Goal: Task Accomplishment & Management: Manage account settings

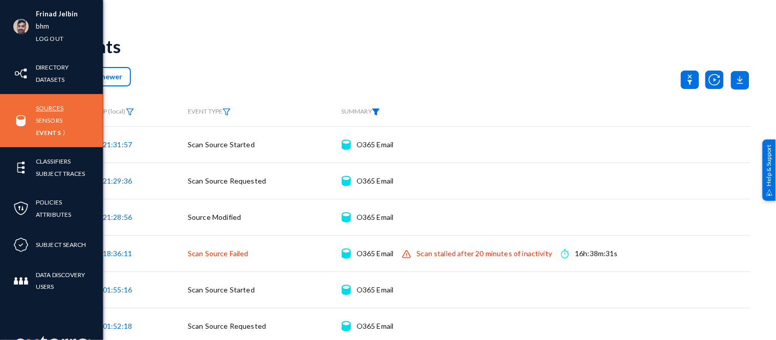
scroll to position [9, 0]
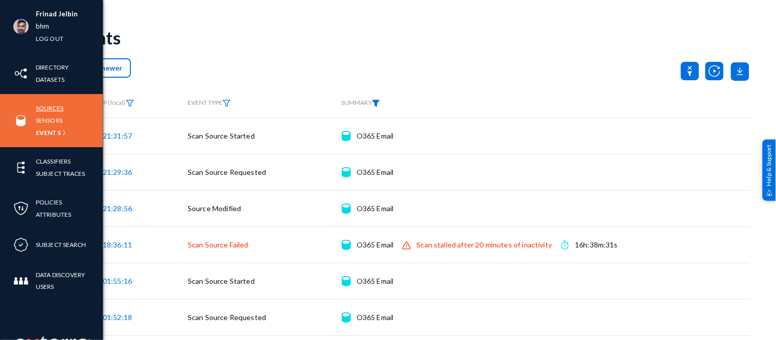
click at [50, 105] on link "Sources" at bounding box center [50, 108] width 28 height 12
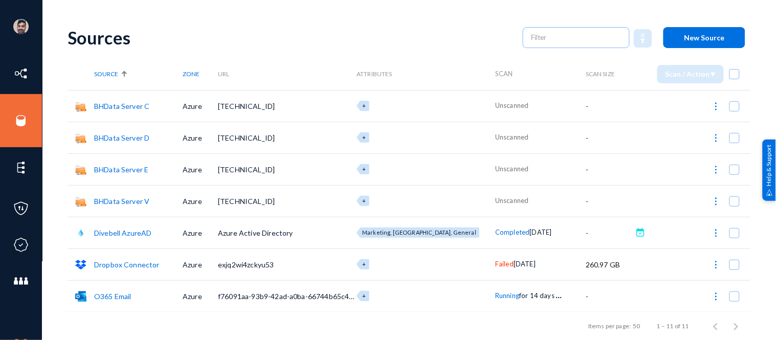
scroll to position [136, 0]
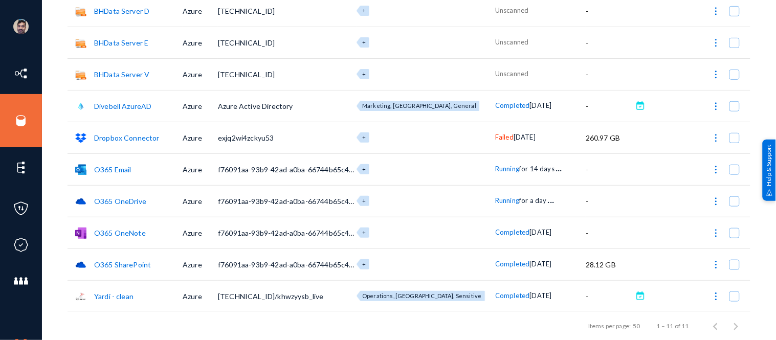
click at [120, 165] on link "O365 Email" at bounding box center [112, 169] width 37 height 9
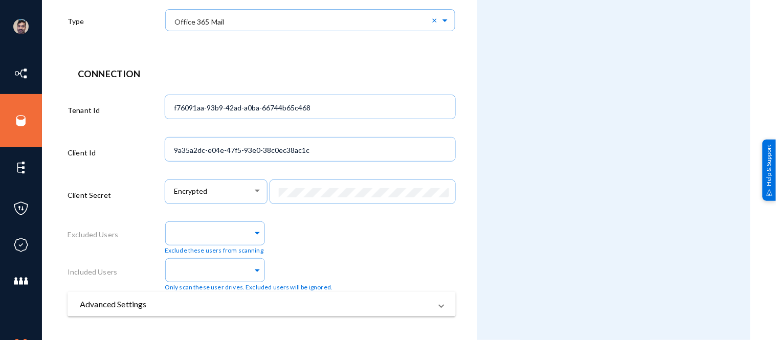
scroll to position [293, 0]
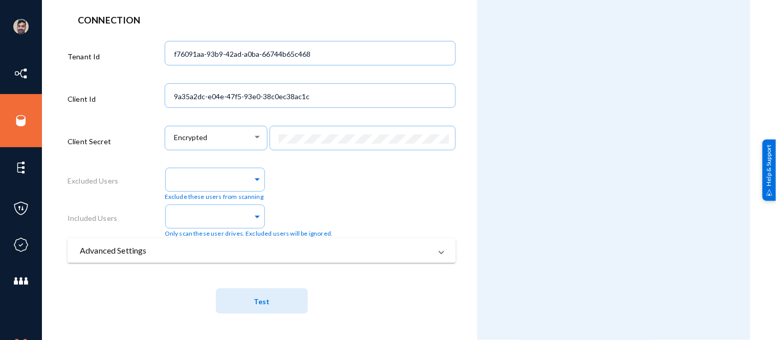
click at [157, 248] on mat-panel-title "Advanced Settings" at bounding box center [256, 251] width 352 height 12
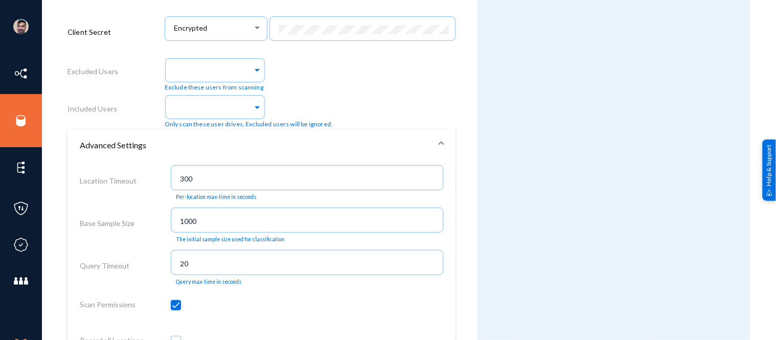
scroll to position [384, 0]
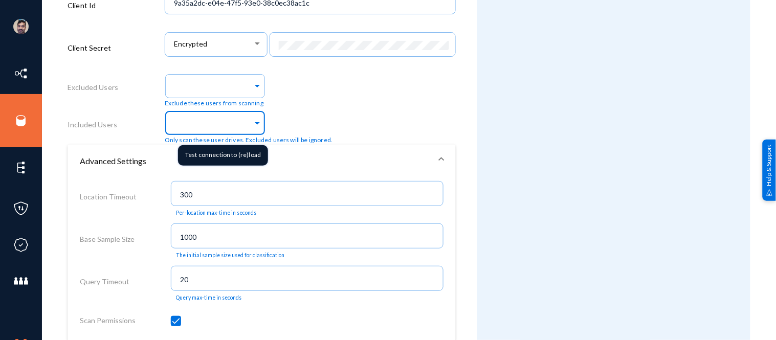
click at [234, 124] on input "text" at bounding box center [213, 125] width 80 height 10
click at [253, 125] on span at bounding box center [257, 122] width 9 height 11
click at [253, 124] on span at bounding box center [257, 122] width 9 height 11
click at [256, 122] on span at bounding box center [257, 122] width 9 height 11
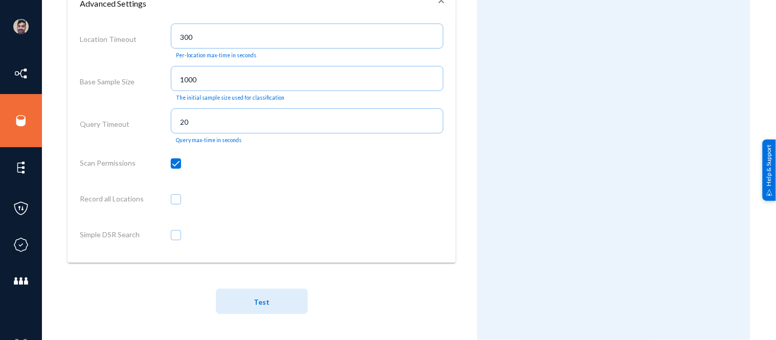
scroll to position [545, 0]
click at [269, 302] on button "Test" at bounding box center [262, 302] width 92 height 26
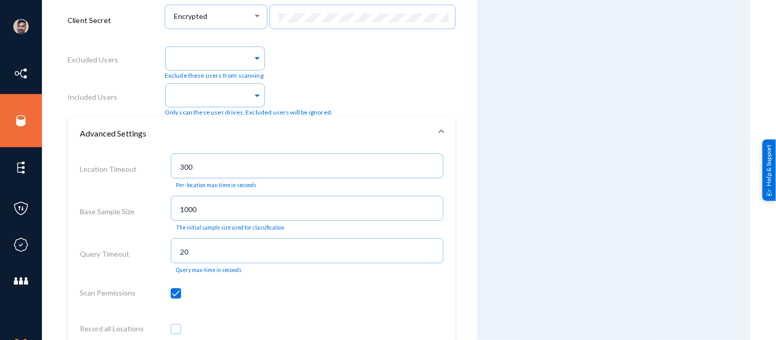
scroll to position [412, 0]
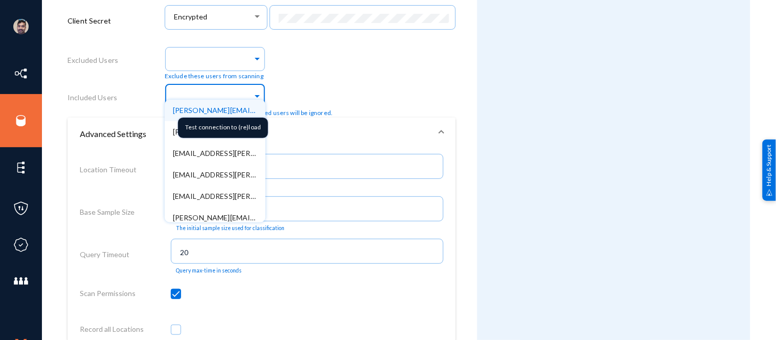
click at [253, 95] on span at bounding box center [257, 95] width 9 height 11
click at [233, 115] on span "[PERSON_NAME][EMAIL_ADDRESS][PERSON_NAME][DOMAIN_NAME]" at bounding box center [291, 110] width 236 height 9
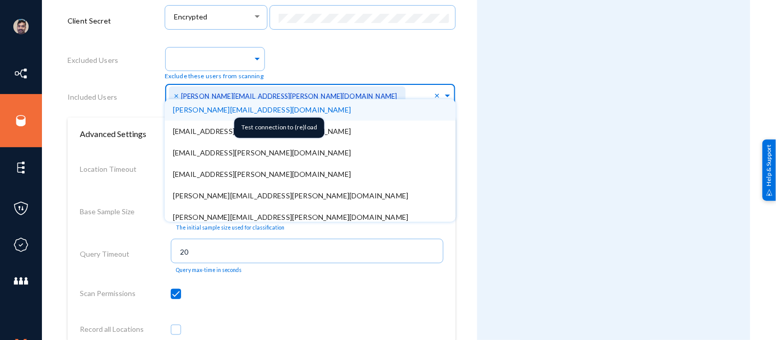
click at [212, 114] on span "[PERSON_NAME][EMAIL_ADDRESS][DOMAIN_NAME]" at bounding box center [262, 109] width 179 height 9
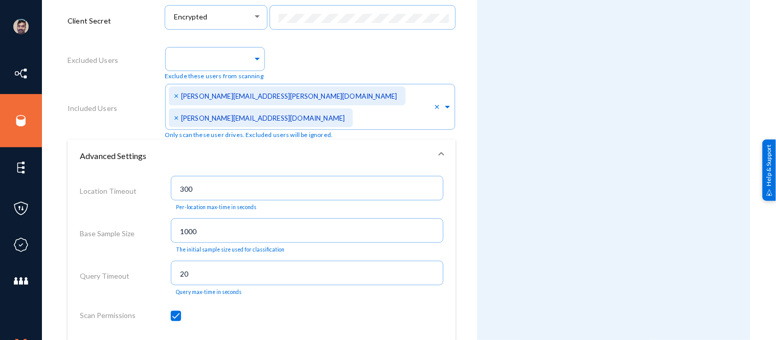
click at [407, 54] on div "Exclude these users from scanning" at bounding box center [310, 62] width 291 height 37
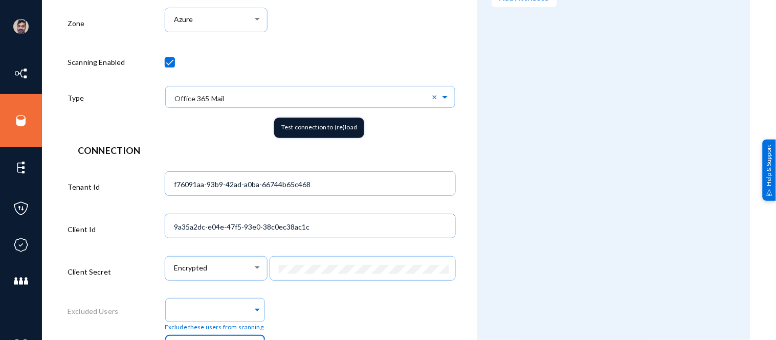
scroll to position [0, 0]
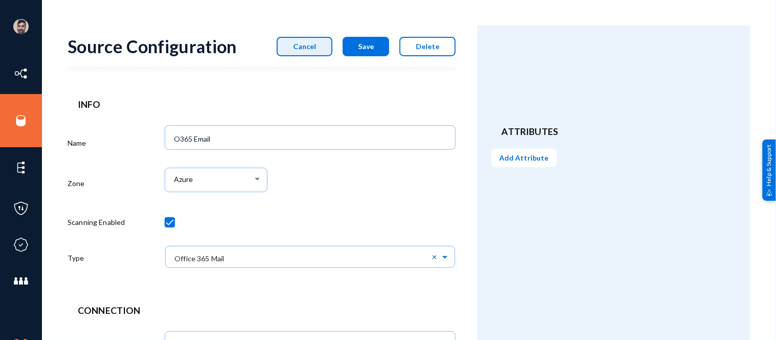
click at [320, 42] on button "Cancel" at bounding box center [305, 46] width 56 height 19
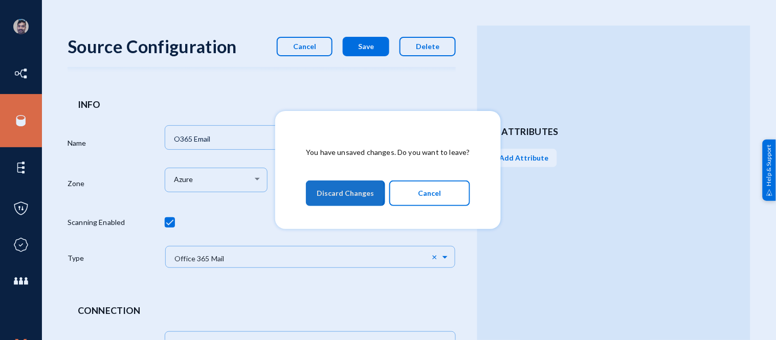
click at [339, 192] on span "Discard Changes" at bounding box center [345, 193] width 57 height 18
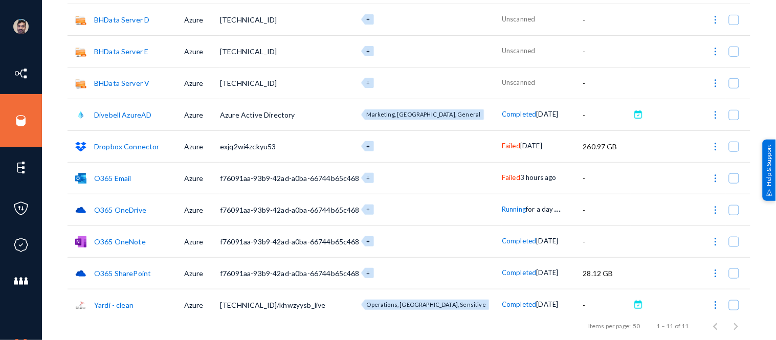
scroll to position [128, 0]
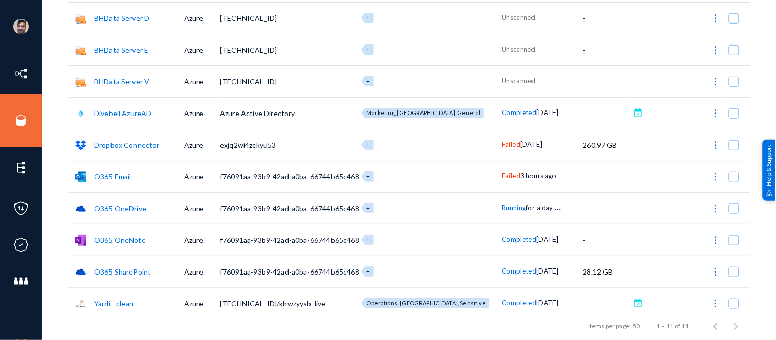
click at [502, 176] on span "Failed" at bounding box center [511, 176] width 18 height 8
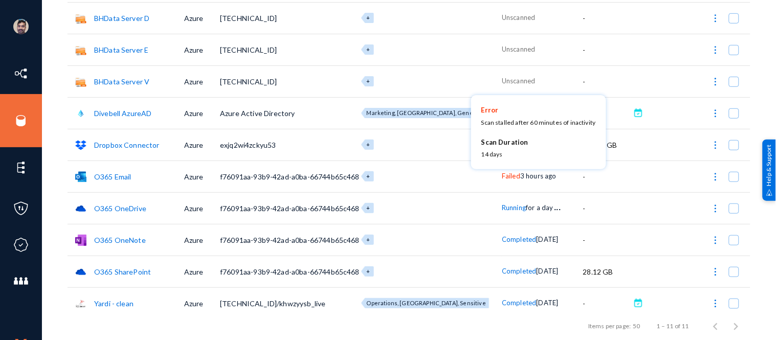
click at [438, 208] on div at bounding box center [388, 170] width 776 height 340
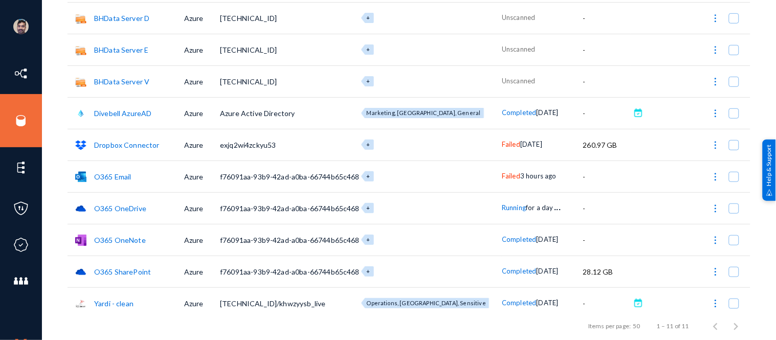
scroll to position [136, 0]
